Goal: Task Accomplishment & Management: Manage account settings

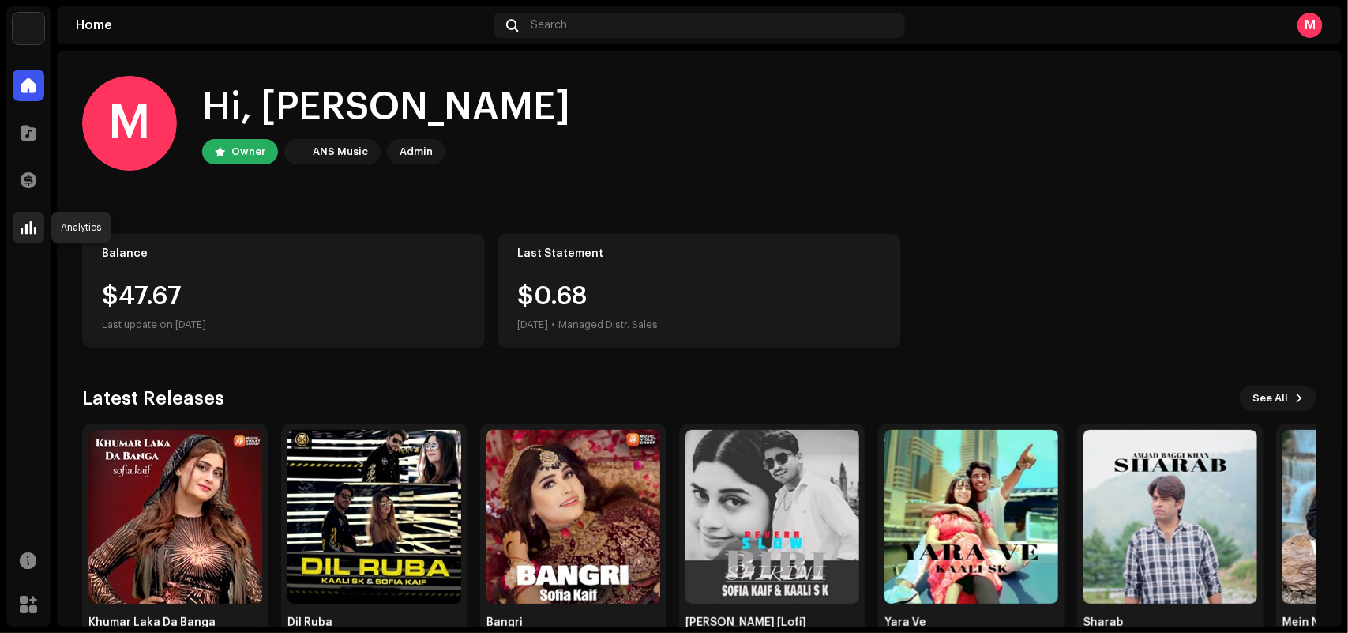
click at [28, 213] on div at bounding box center [29, 228] width 32 height 32
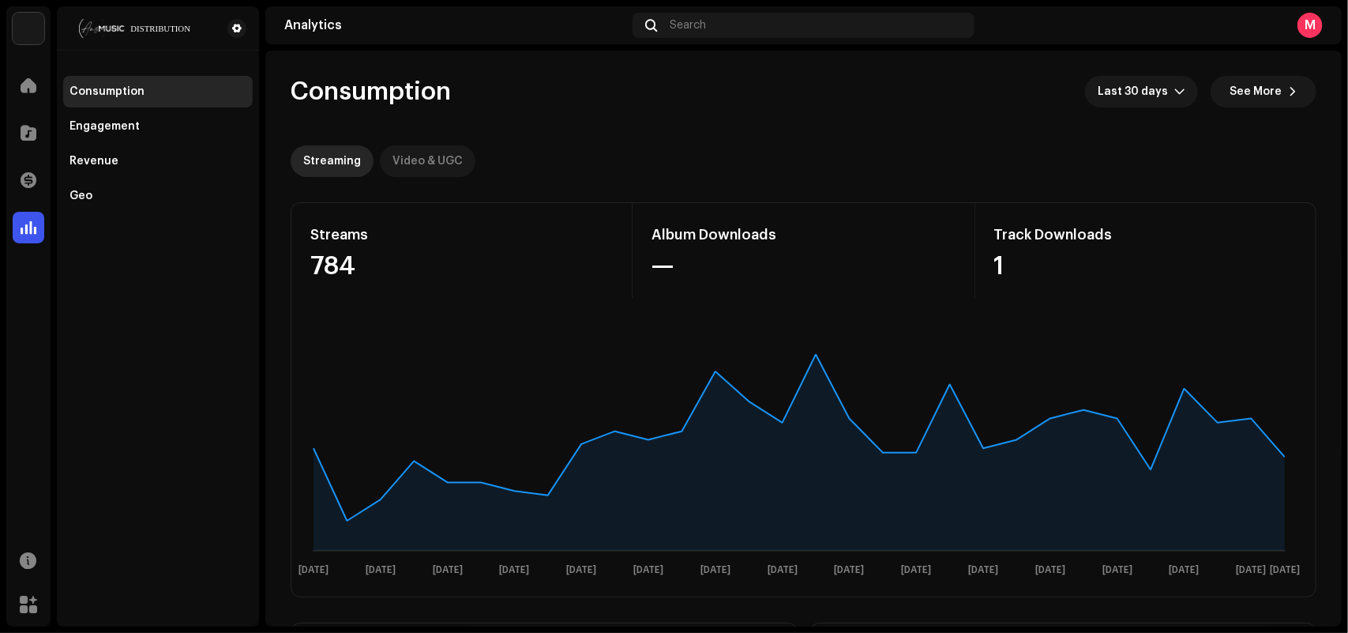
click at [444, 150] on div "Video & UGC" at bounding box center [428, 161] width 70 height 32
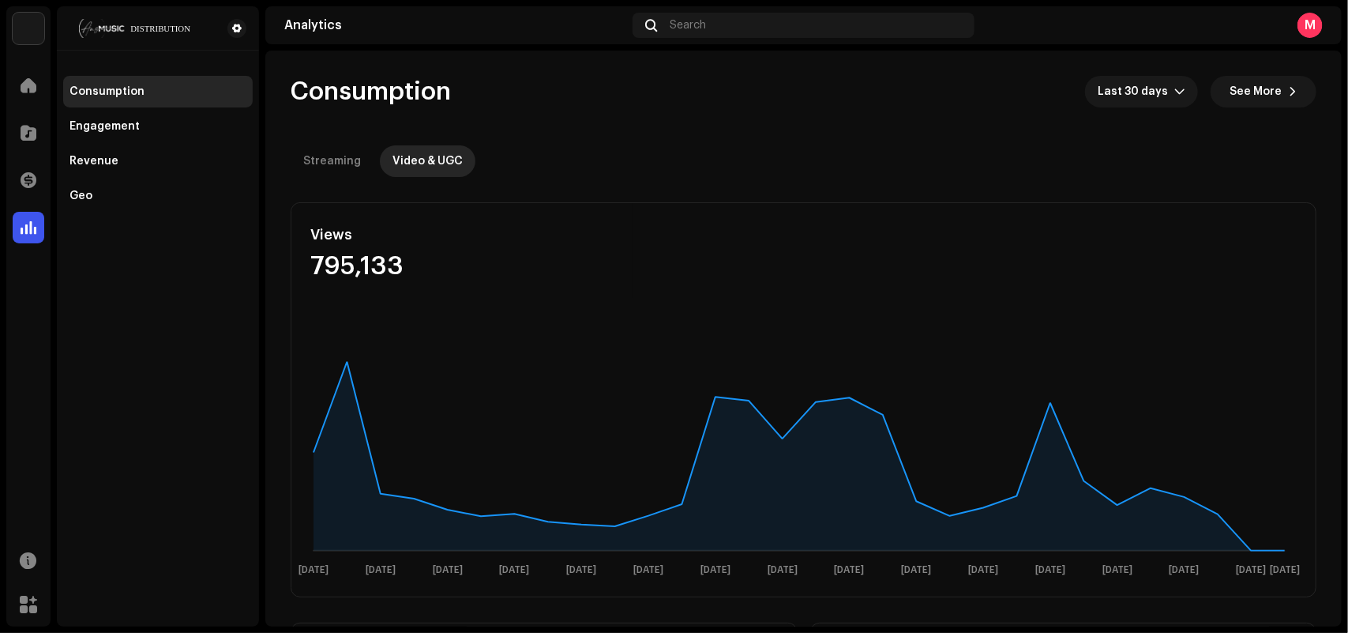
click at [690, 184] on re-o-consumption-dashboard-header "Consumption Last 30 days See More Streaming Video & UGC" at bounding box center [804, 120] width 1026 height 139
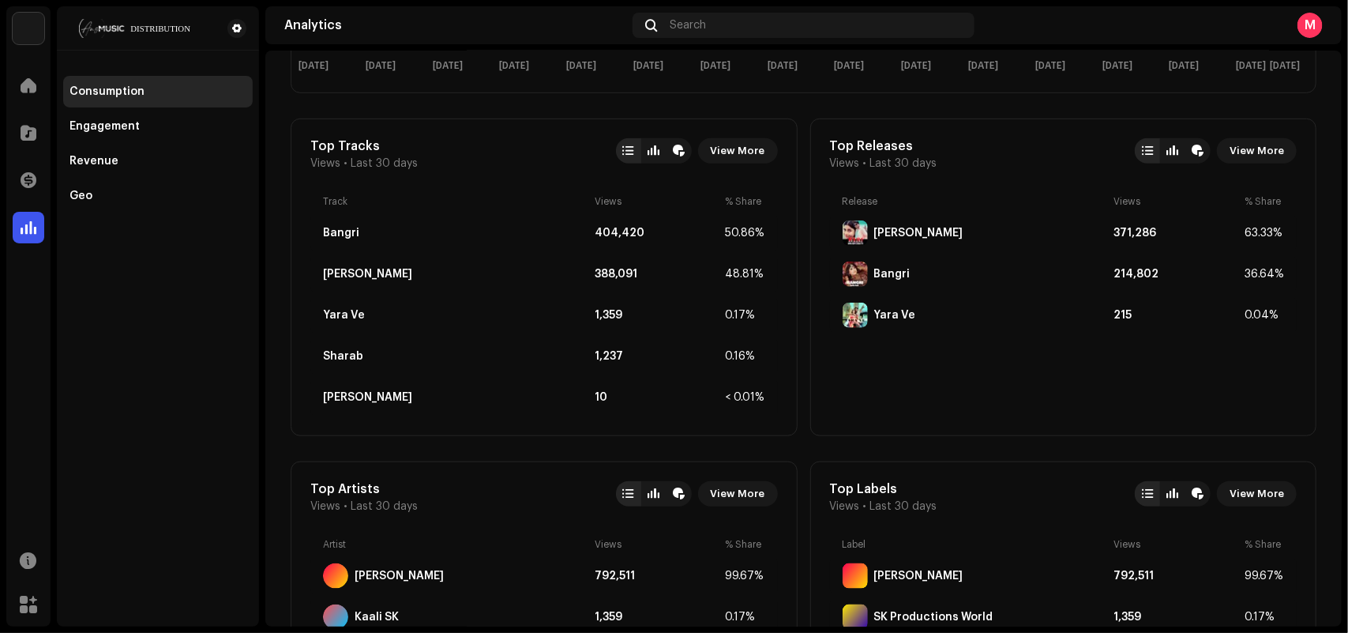
click at [17, 129] on div at bounding box center [29, 133] width 32 height 32
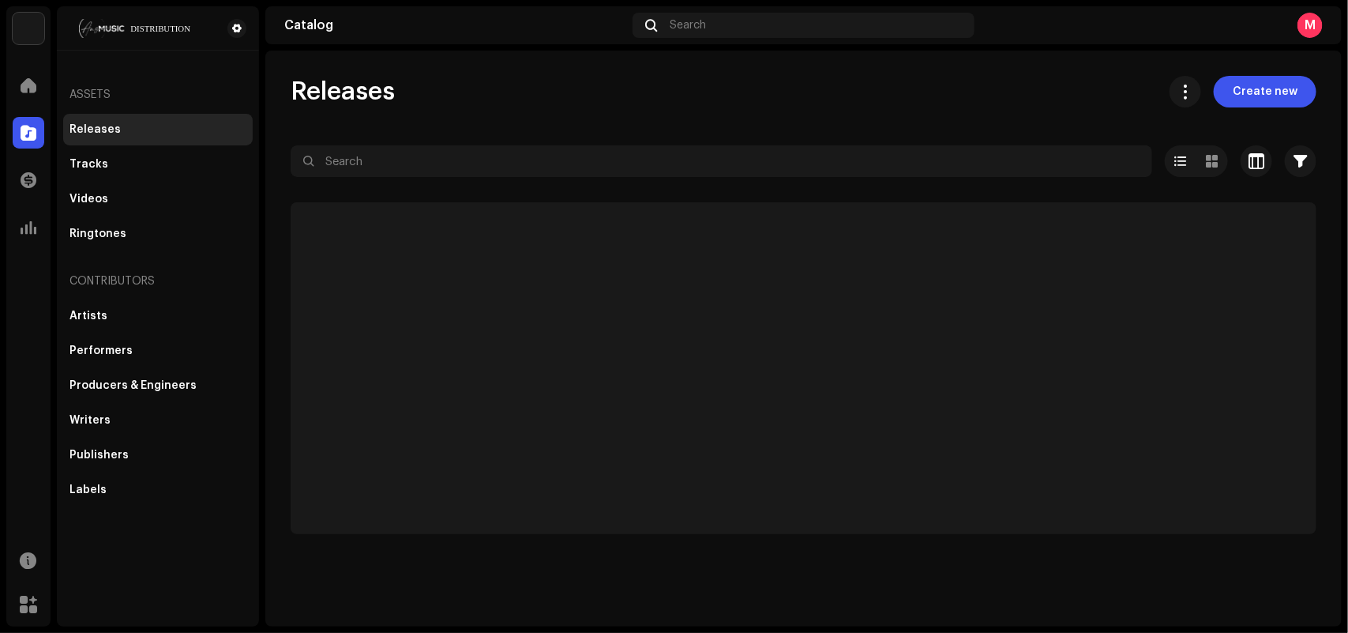
click at [573, 91] on div "Releases Create new" at bounding box center [804, 92] width 1026 height 32
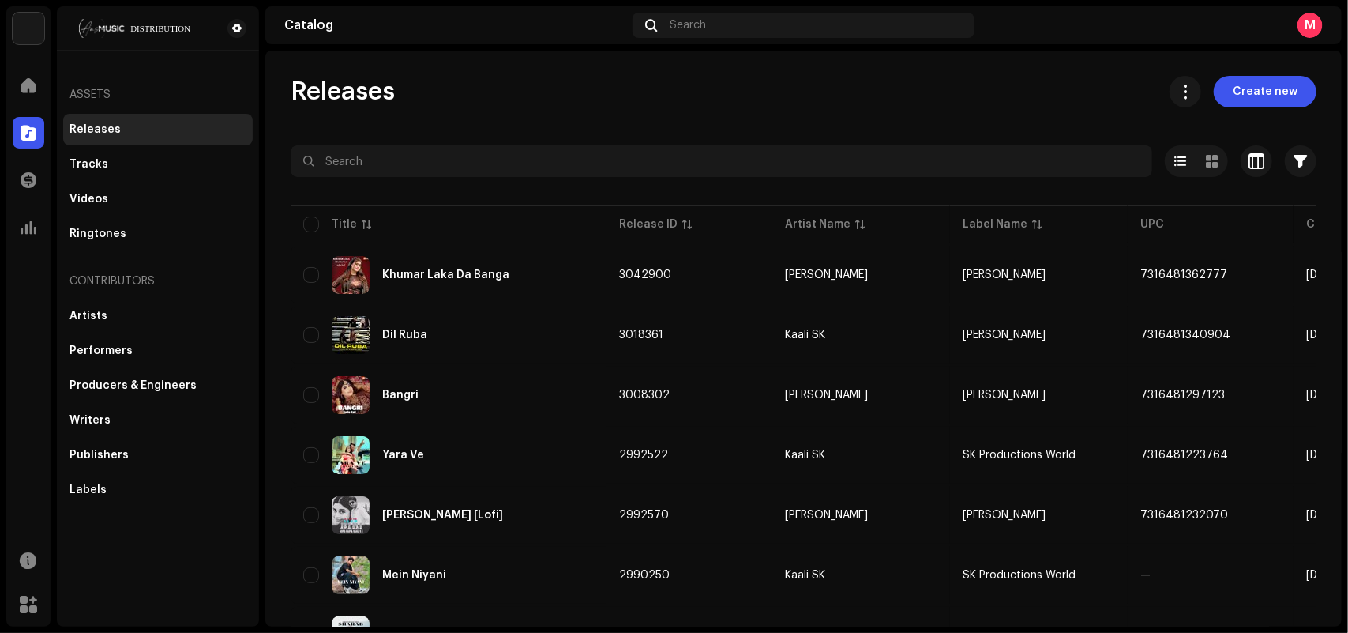
click at [573, 91] on div "Releases Create new" at bounding box center [804, 92] width 1026 height 32
drag, startPoint x: 637, startPoint y: 58, endPoint x: 636, endPoint y: 68, distance: 10.3
click at [636, 68] on div "Releases Create new Selected 0 Options Filters Distribution status Never Distri…" at bounding box center [803, 339] width 1077 height 576
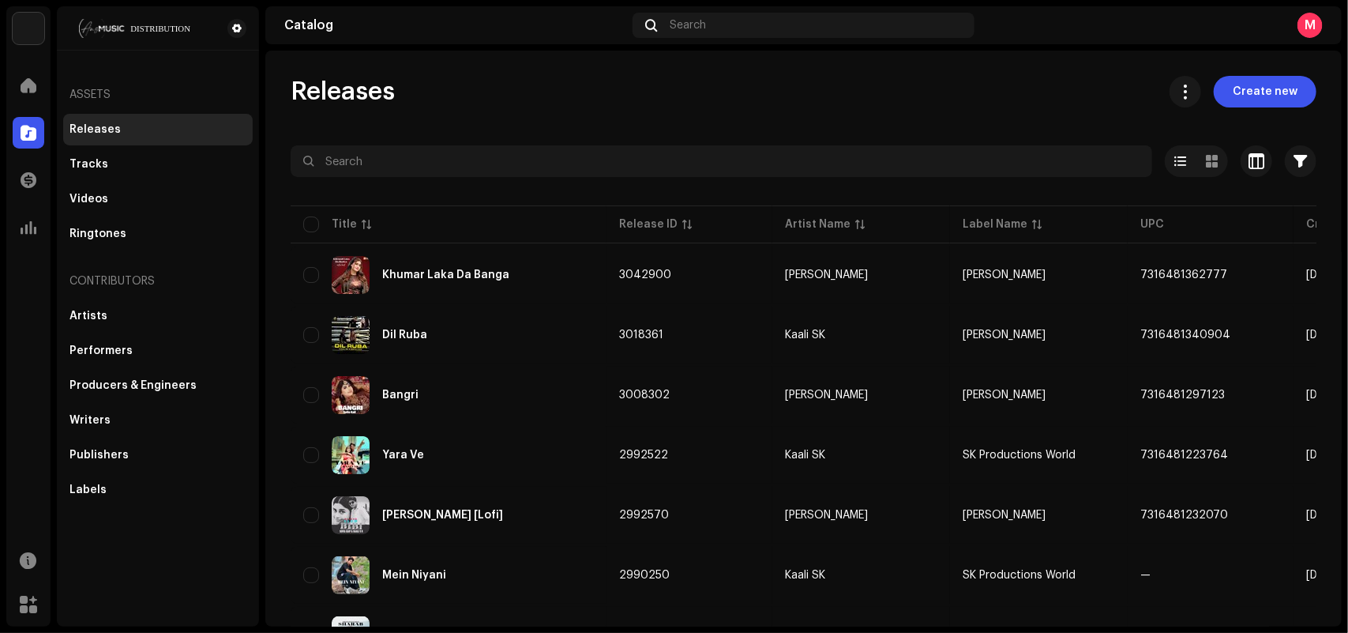
click at [636, 68] on div "Releases Create new Selected 0 Options Filters Distribution status Never Distri…" at bounding box center [803, 339] width 1077 height 576
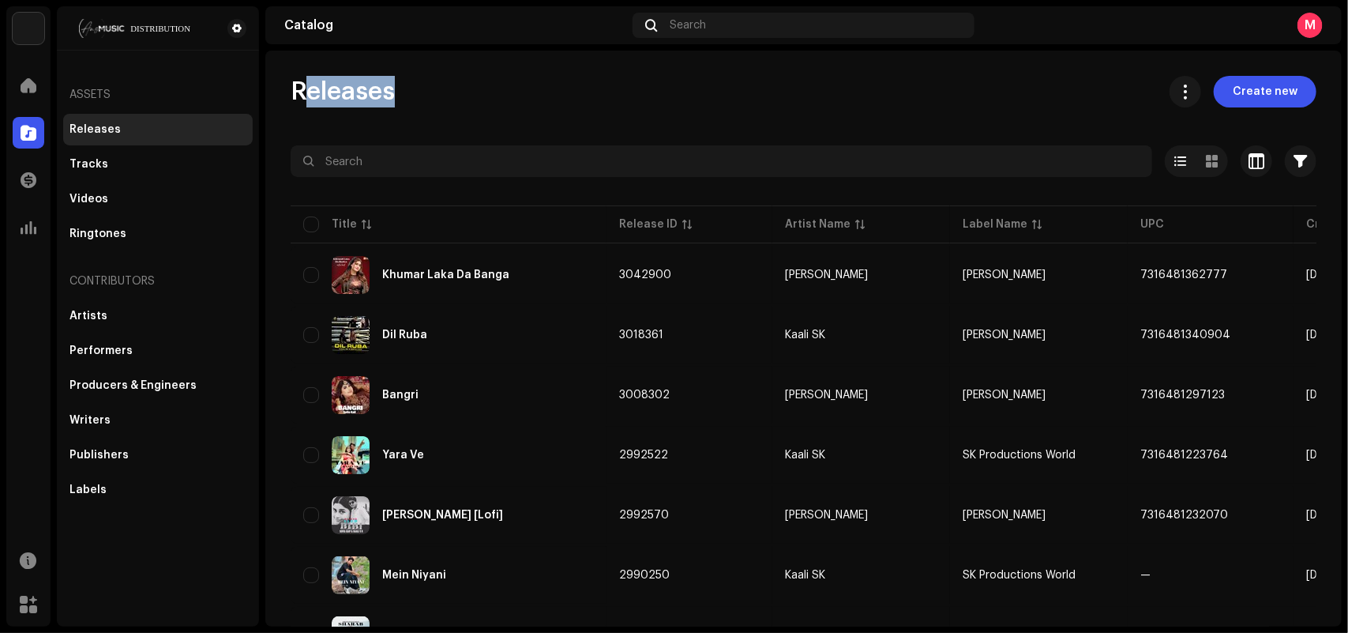
click at [636, 68] on div "Releases Create new Selected 0 Options Filters Distribution status Never Distri…" at bounding box center [803, 339] width 1077 height 576
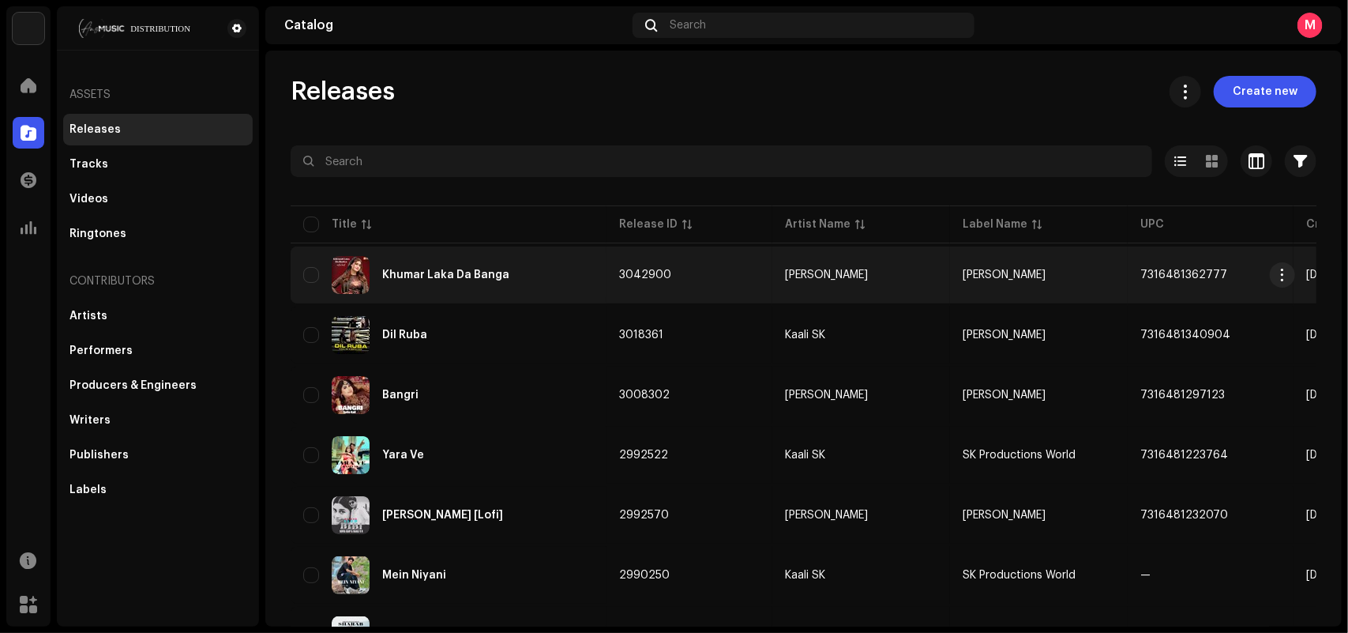
click at [478, 276] on div "Khumar Laka Da Banga" at bounding box center [445, 274] width 127 height 11
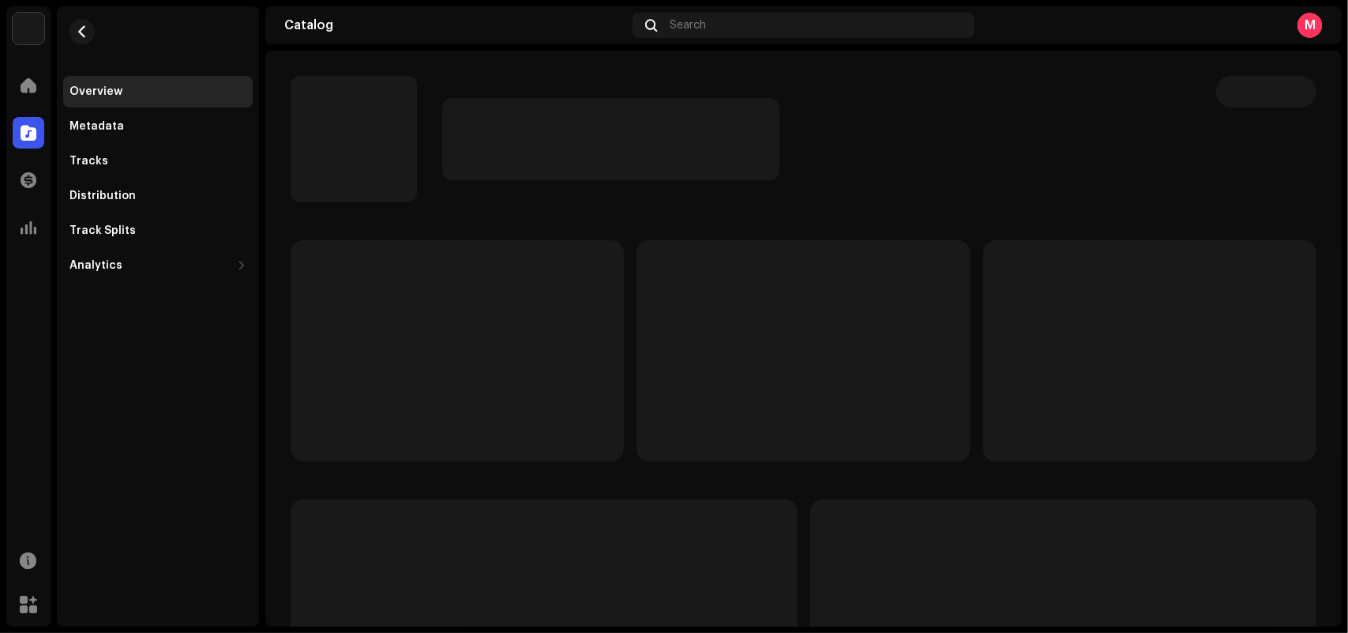
click at [855, 191] on div at bounding box center [741, 139] width 900 height 126
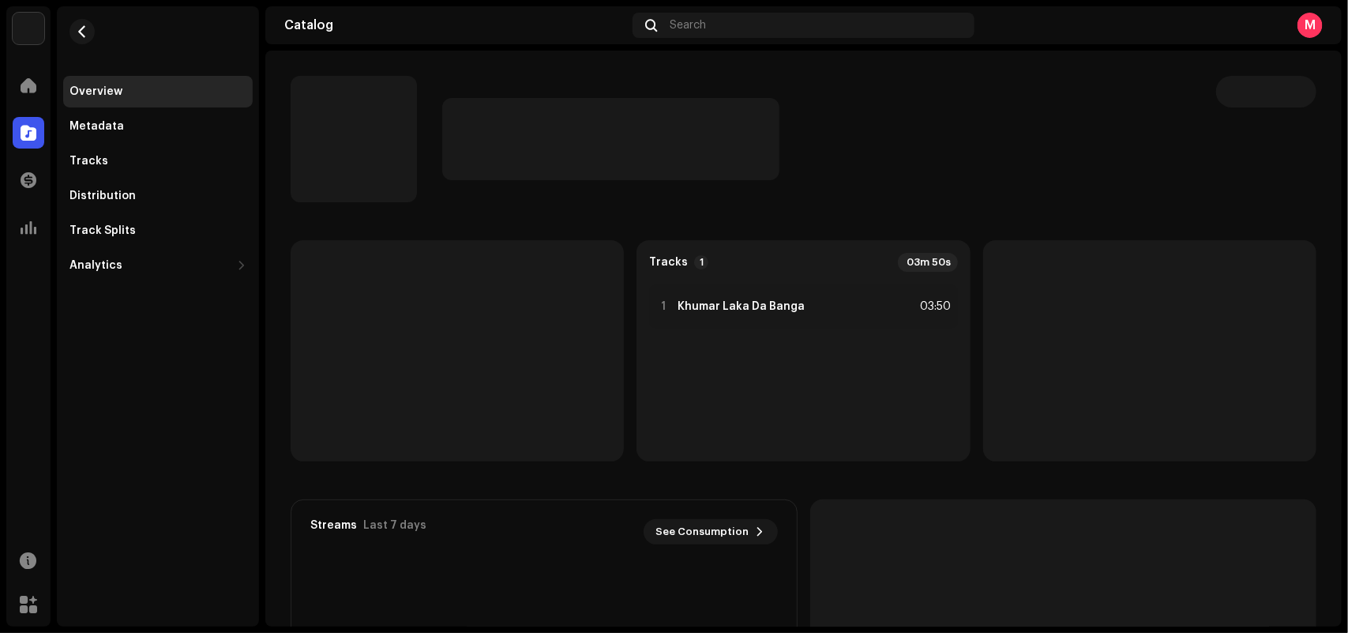
click at [855, 191] on div at bounding box center [741, 139] width 900 height 126
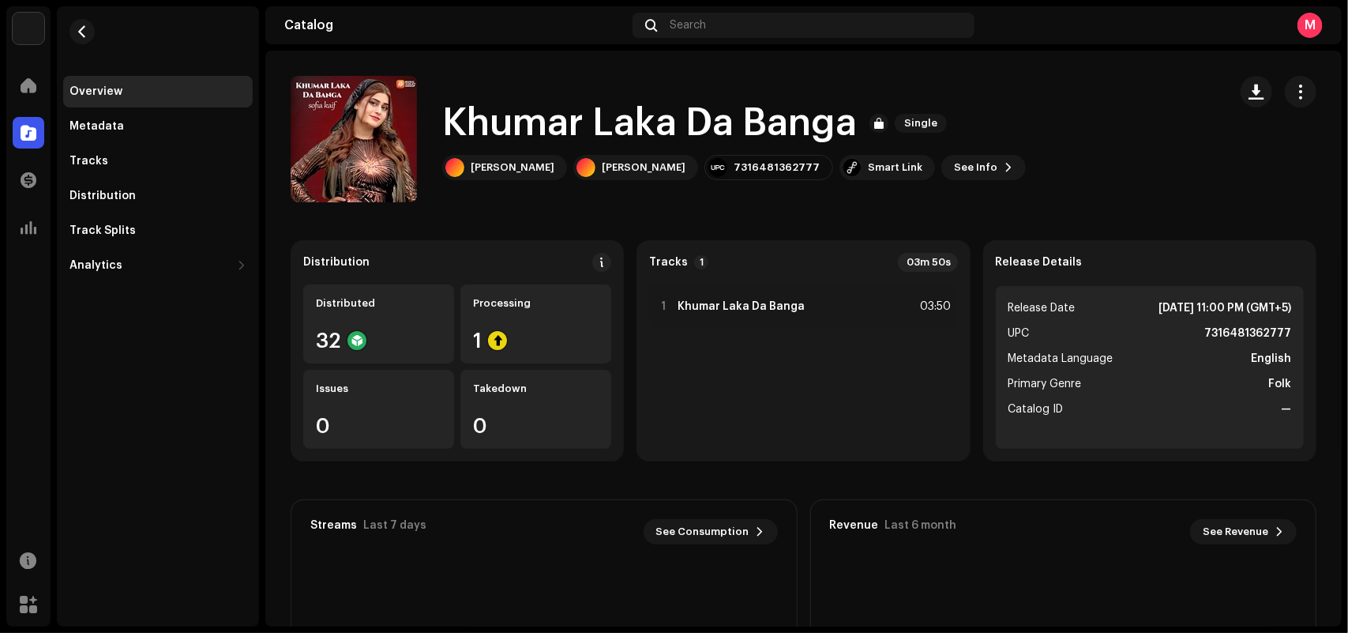
click at [855, 191] on div "[PERSON_NAME] Da Banga Single [PERSON_NAME] [PERSON_NAME] 7316481362777 Smart L…" at bounding box center [753, 139] width 925 height 126
click at [129, 122] on div "Metadata" at bounding box center [158, 126] width 177 height 13
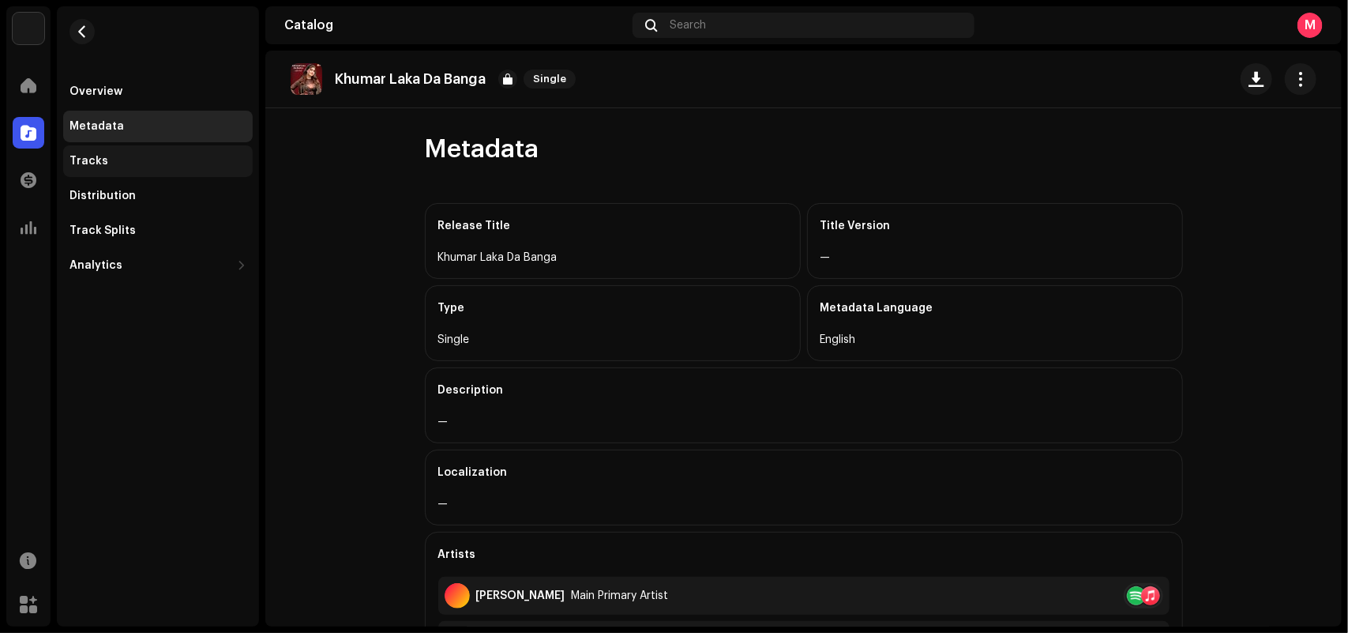
click at [117, 158] on div "Tracks" at bounding box center [158, 161] width 177 height 13
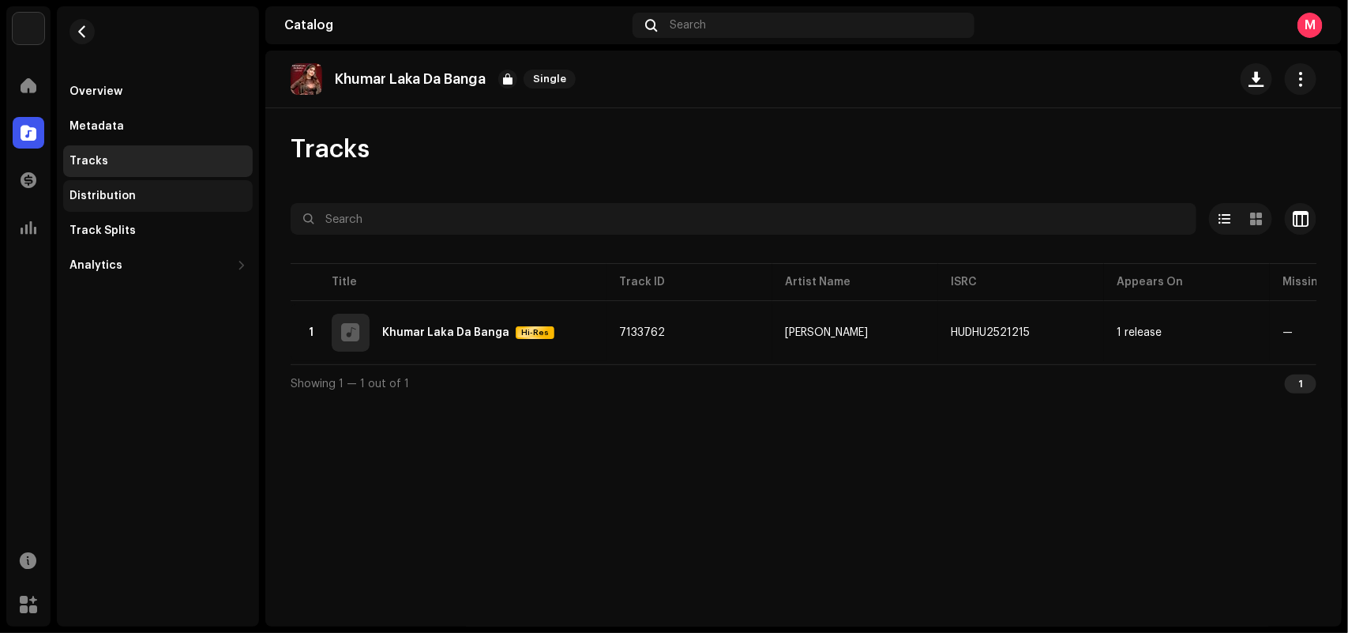
click at [132, 205] on div "Distribution" at bounding box center [158, 196] width 190 height 32
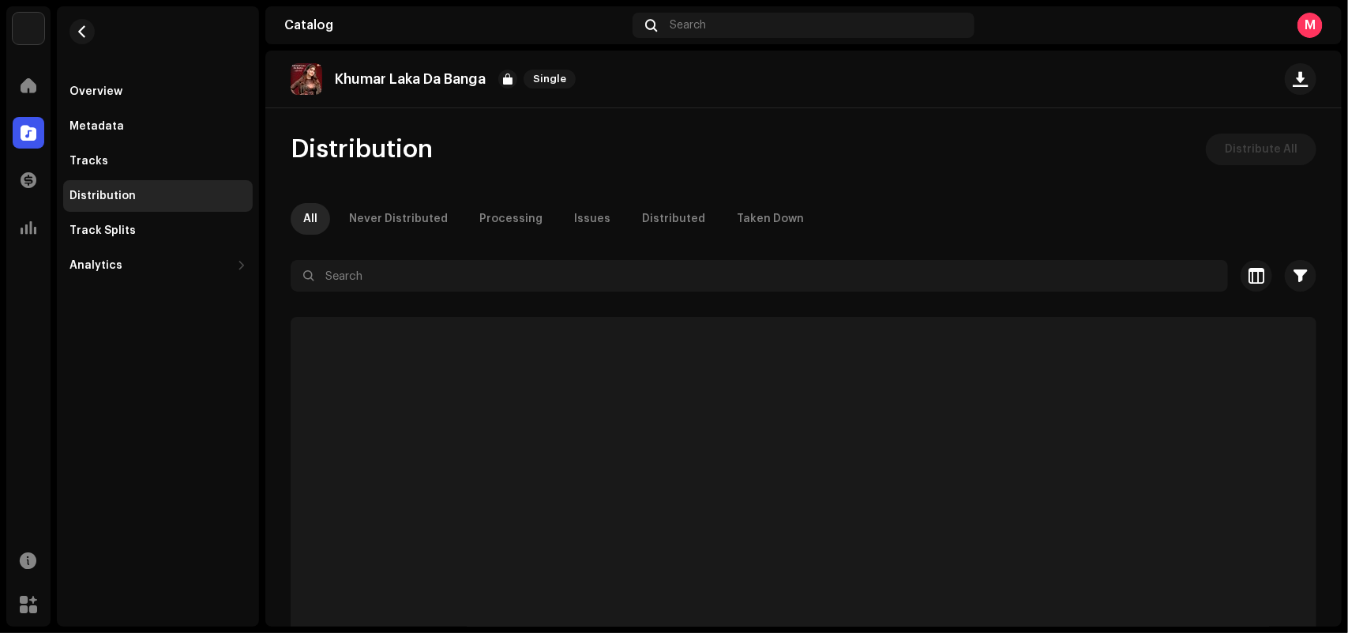
click at [661, 119] on div "Khumar Laka Da Banga Single Distribution Distribute All All Never Distributed P…" at bounding box center [803, 339] width 1077 height 576
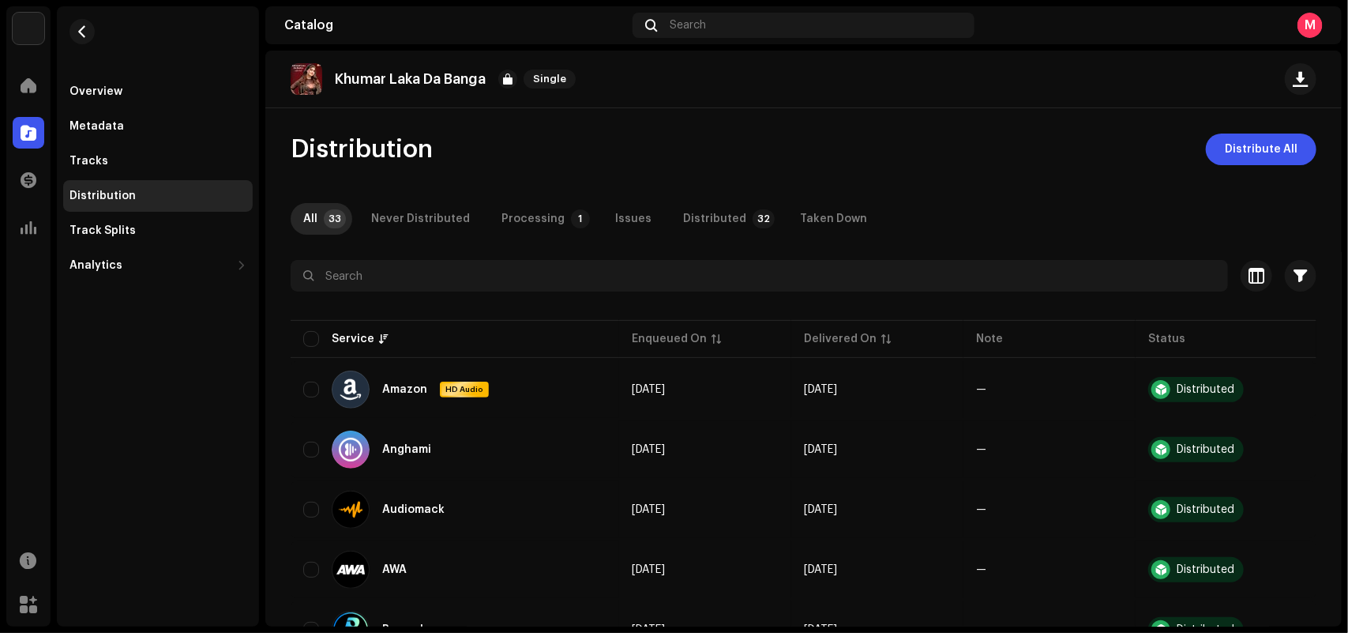
click at [661, 119] on div "Khumar Laka Da Banga Single Distribution Distribute All All 33 Never Distribute…" at bounding box center [803, 339] width 1077 height 576
click at [571, 213] on p-badge "1" at bounding box center [580, 218] width 19 height 19
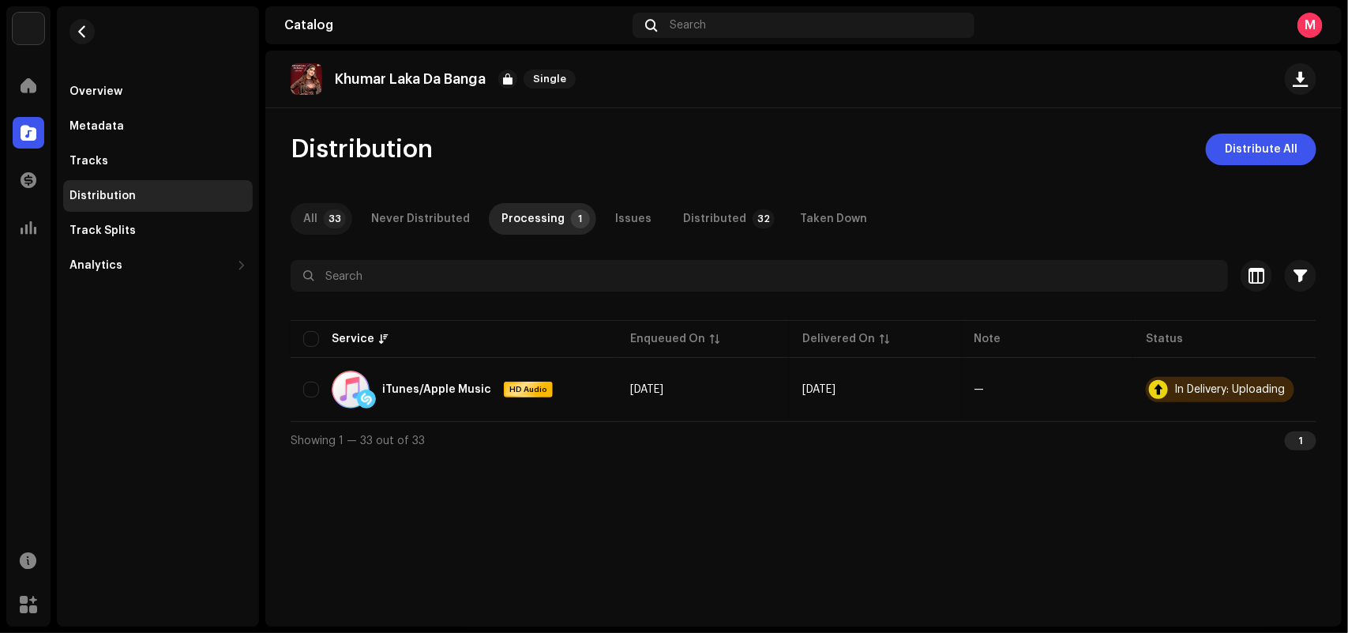
click at [320, 218] on p-tab "All 33" at bounding box center [322, 219] width 62 height 32
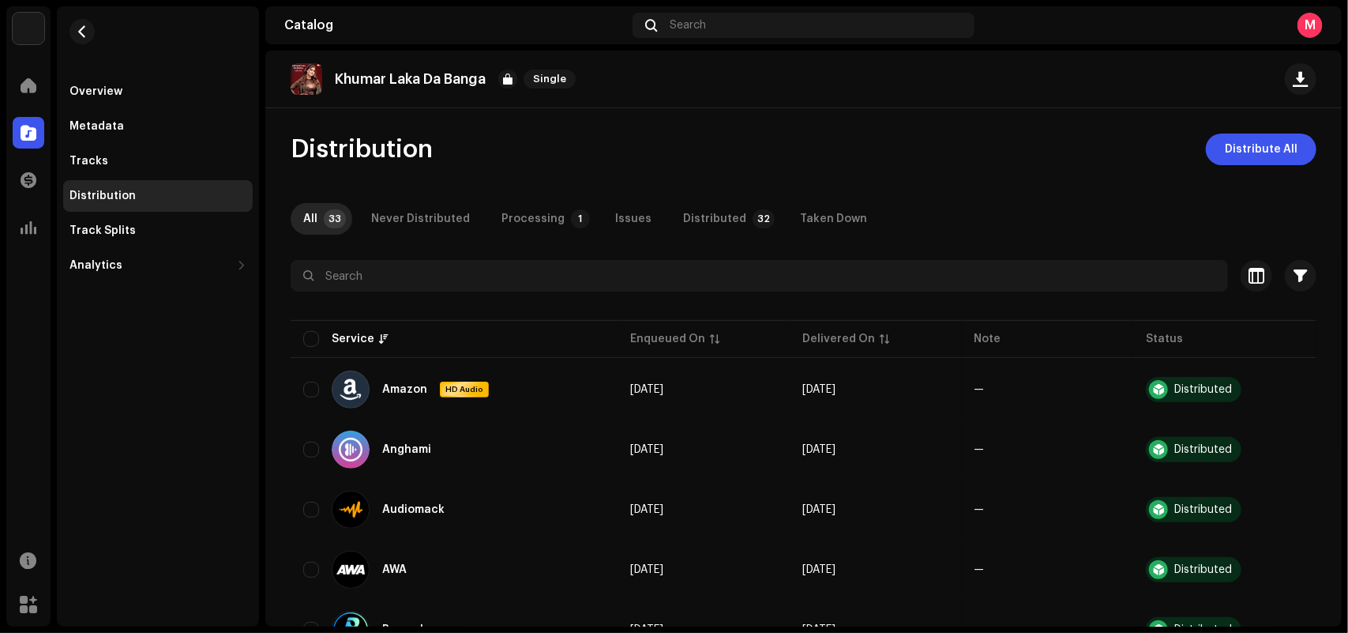
click at [708, 117] on div "Khumar Laka Da Banga Single Distribution Distribute All All 33 Never Distribute…" at bounding box center [803, 339] width 1077 height 576
click at [792, 121] on div "Khumar Laka Da Banga Single Distribution Distribute All All 33 Never Distribute…" at bounding box center [803, 339] width 1077 height 576
click at [148, 85] on div "Overview" at bounding box center [158, 91] width 177 height 13
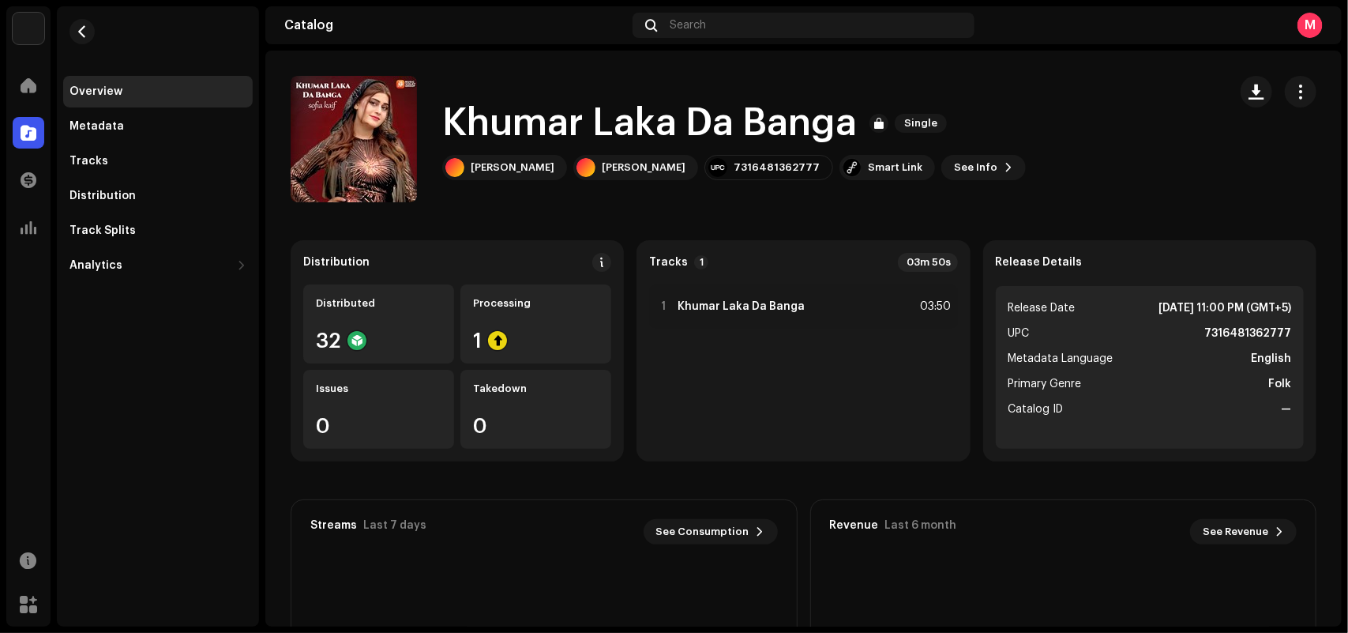
click at [1008, 148] on div "[PERSON_NAME] Da Banga Single [PERSON_NAME] [PERSON_NAME] 7316481362777 Smart L…" at bounding box center [753, 139] width 925 height 126
click at [523, 67] on catalog-releases-details-overview "Khumar Laka Da Banga Single Khumar Laka Da Banga Single [PERSON_NAME] [PERSON_N…" at bounding box center [803, 446] width 1077 height 790
click at [534, 87] on div "[PERSON_NAME] Da Banga Single [PERSON_NAME] [PERSON_NAME] 7316481362777 Smart L…" at bounding box center [753, 139] width 925 height 126
click at [21, 75] on div at bounding box center [29, 86] width 32 height 32
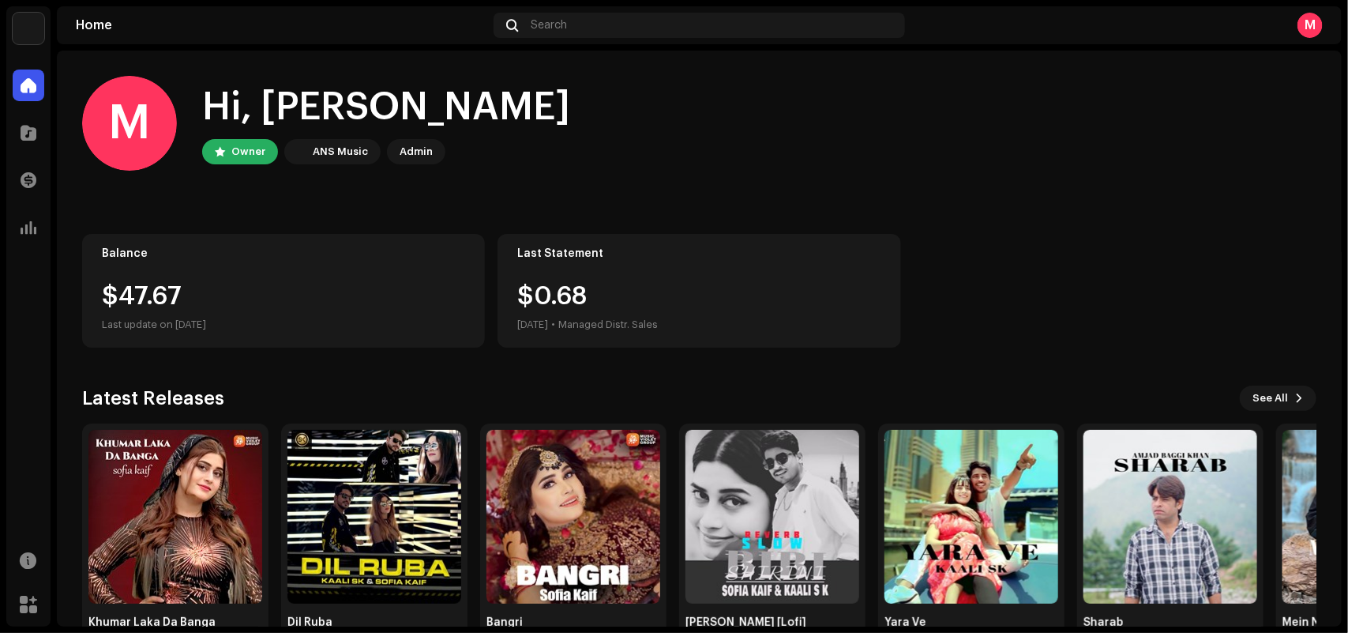
click at [775, 172] on home-user "M Hi, [PERSON_NAME] Owner ANS Music Admin" at bounding box center [699, 136] width 1234 height 120
click at [160, 551] on img at bounding box center [175, 517] width 174 height 174
